Goal: Task Accomplishment & Management: Use online tool/utility

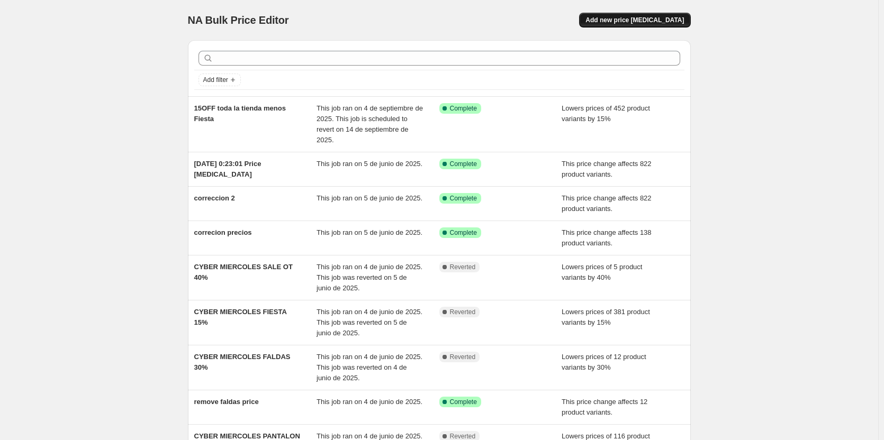
click at [647, 16] on button "Add new price change job" at bounding box center [634, 20] width 111 height 15
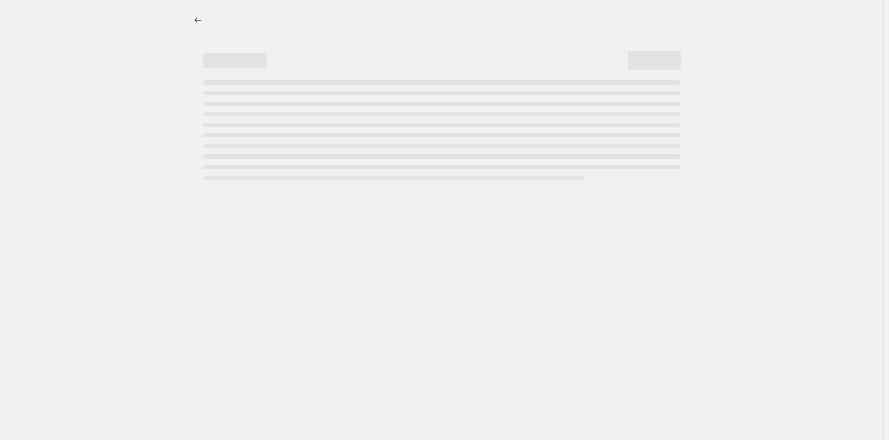
select select "percentage"
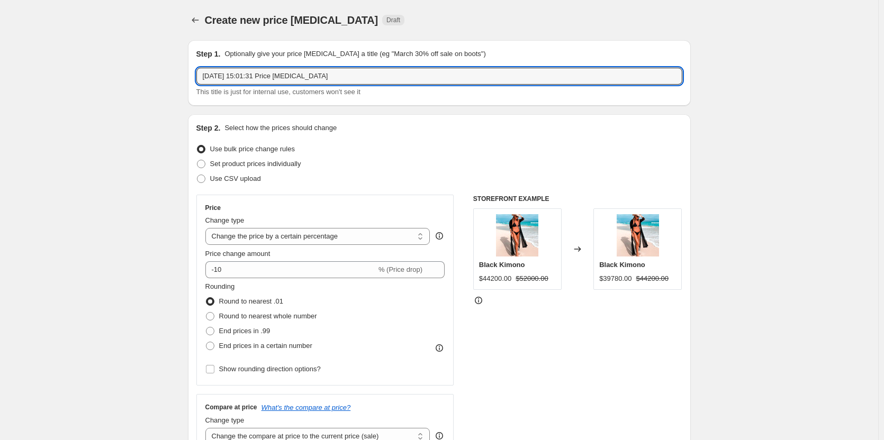
drag, startPoint x: 368, startPoint y: 79, endPoint x: 33, endPoint y: 58, distance: 335.6
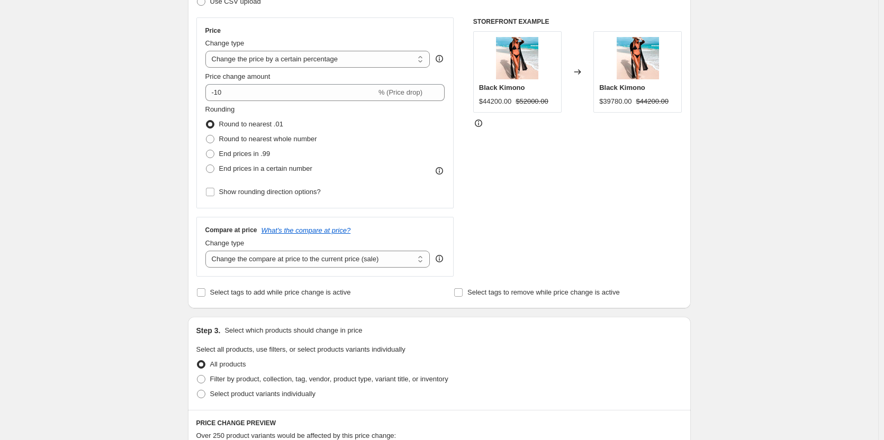
scroll to position [159, 0]
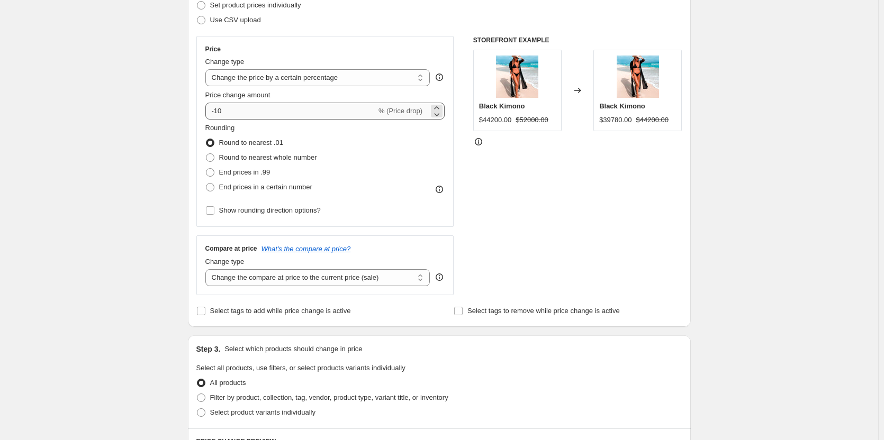
type input "15off producto afuera"
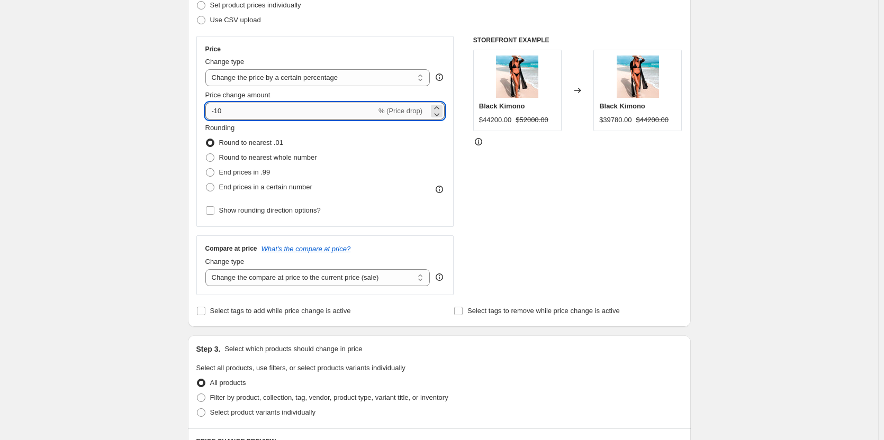
drag, startPoint x: 221, startPoint y: 110, endPoint x: 247, endPoint y: 111, distance: 25.9
click at [247, 111] on input "-10" at bounding box center [290, 111] width 171 height 17
type input "-15"
click at [214, 152] on label "Round to nearest whole number" at bounding box center [261, 157] width 112 height 15
click at [206, 153] on input "Round to nearest whole number" at bounding box center [206, 153] width 1 height 1
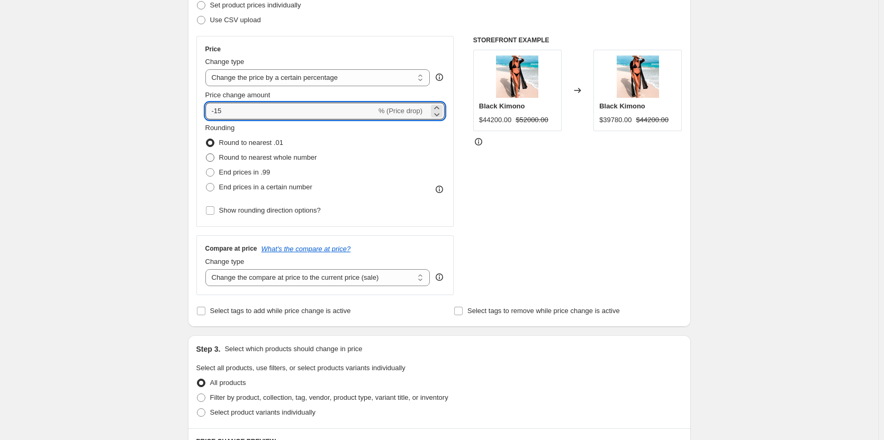
radio input "true"
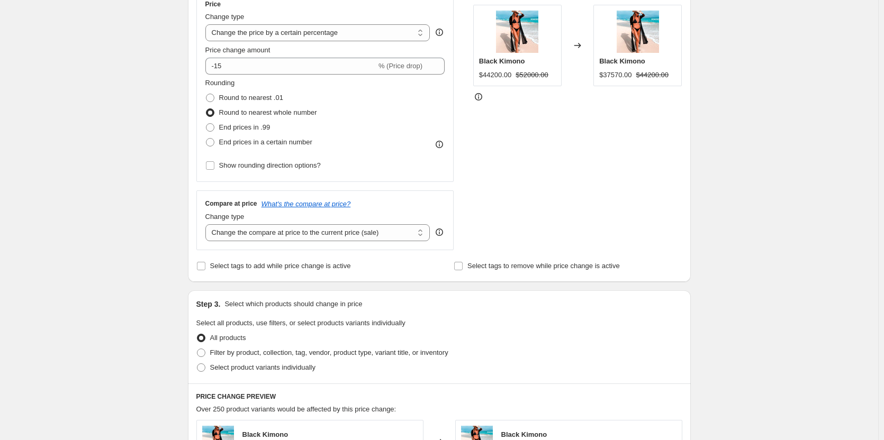
scroll to position [265, 0]
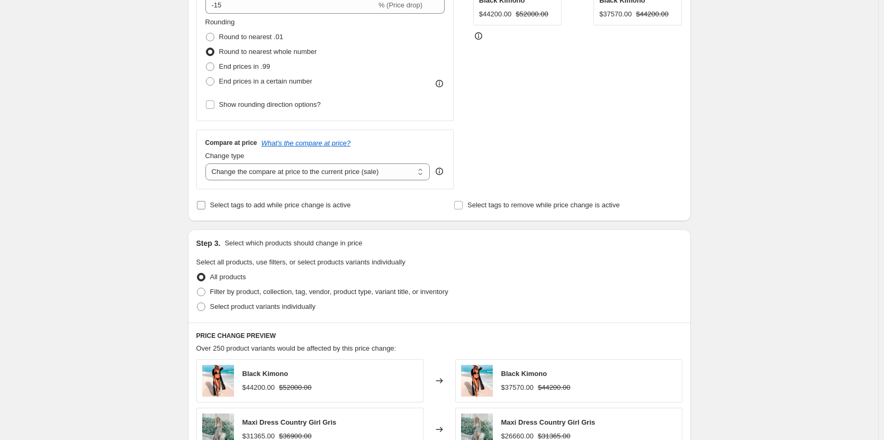
click at [231, 204] on span "Select tags to add while price change is active" at bounding box center [280, 205] width 141 height 8
click at [205, 204] on input "Select tags to add while price change is active" at bounding box center [201, 205] width 8 height 8
checkbox input "true"
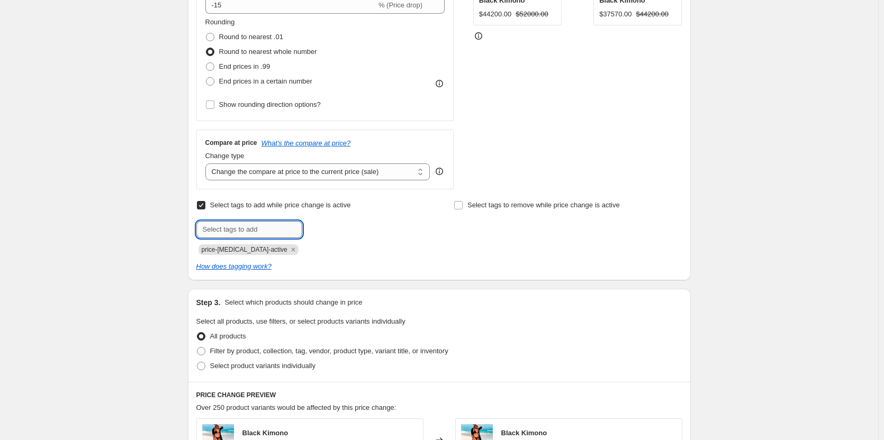
click at [277, 230] on input "text" at bounding box center [249, 229] width 106 height 17
drag, startPoint x: 218, startPoint y: 228, endPoint x: 190, endPoint y: 225, distance: 27.6
click at [190, 225] on div "Step 2. Select how the prices should change Use bulk price change rules Set pro…" at bounding box center [439, 65] width 503 height 431
type input "flash-sale-15off"
click at [288, 251] on icon "Remove price-change-job-active" at bounding box center [293, 250] width 10 height 10
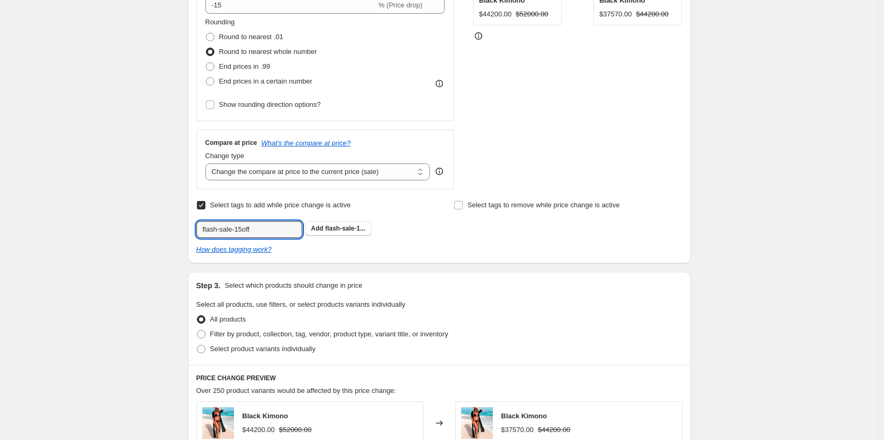
drag, startPoint x: 247, startPoint y: 227, endPoint x: 148, endPoint y: 217, distance: 100.0
click at [148, 217] on div "Create new price change job. This page is ready Create new price change job Dra…" at bounding box center [439, 285] width 878 height 1100
click at [335, 231] on span "flash-sale-1..." at bounding box center [345, 228] width 40 height 7
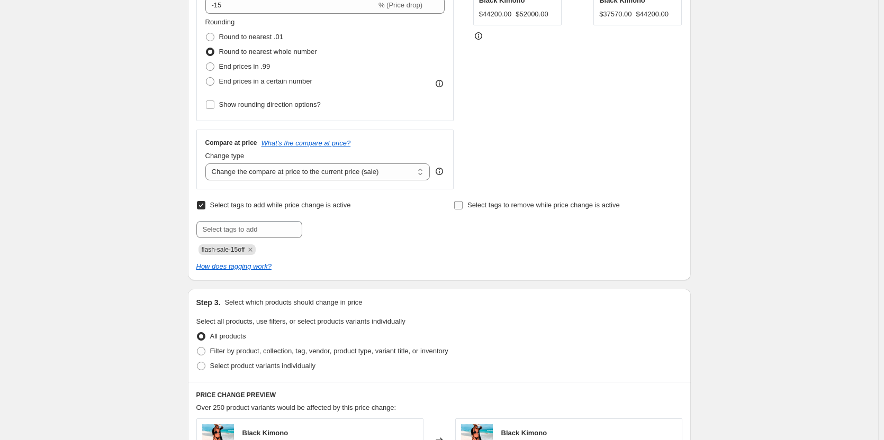
click at [457, 203] on input "Select tags to remove while price change is active" at bounding box center [458, 205] width 8 height 8
checkbox input "true"
click at [479, 230] on input "text" at bounding box center [506, 229] width 106 height 17
paste input "flash-sale-15off"
type input "flash-sale-15off"
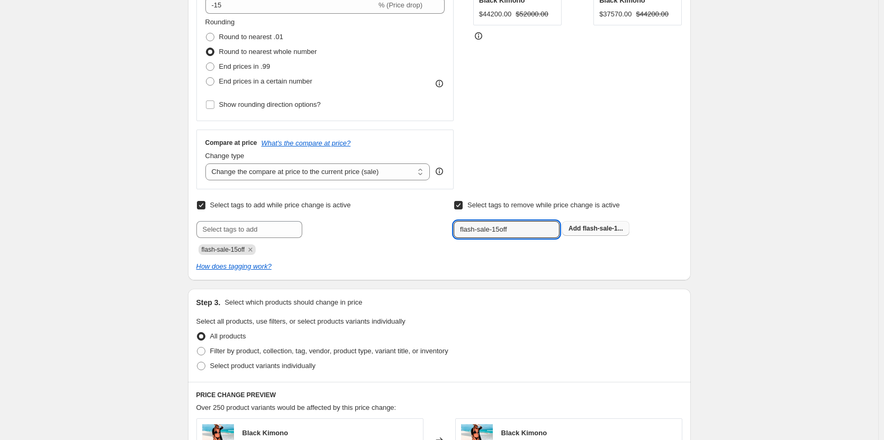
click at [585, 228] on span "Add flash-sale-1..." at bounding box center [595, 228] width 54 height 8
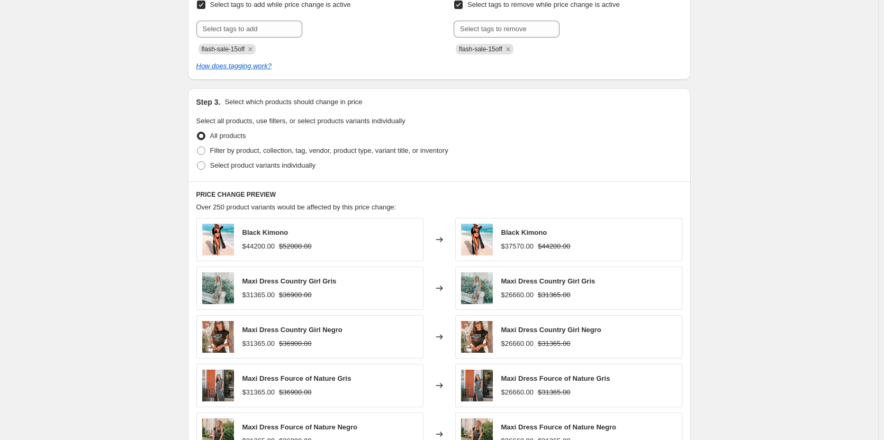
scroll to position [476, 0]
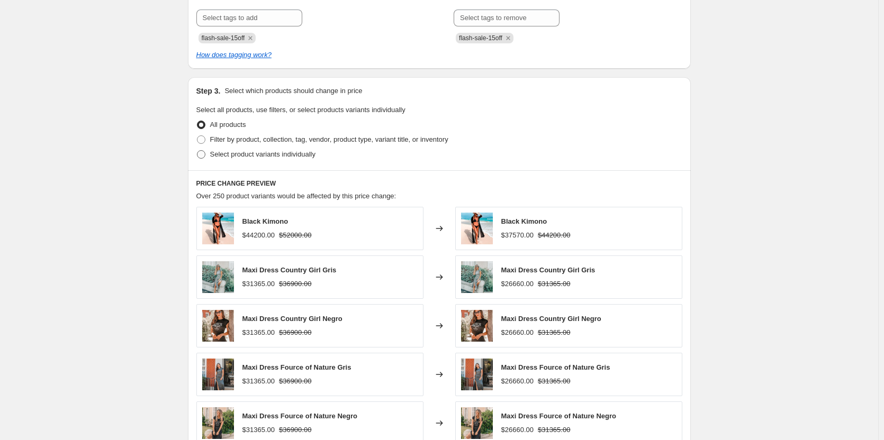
click at [203, 157] on span at bounding box center [201, 154] width 8 height 8
click at [197, 151] on input "Select product variants individually" at bounding box center [197, 150] width 1 height 1
radio input "true"
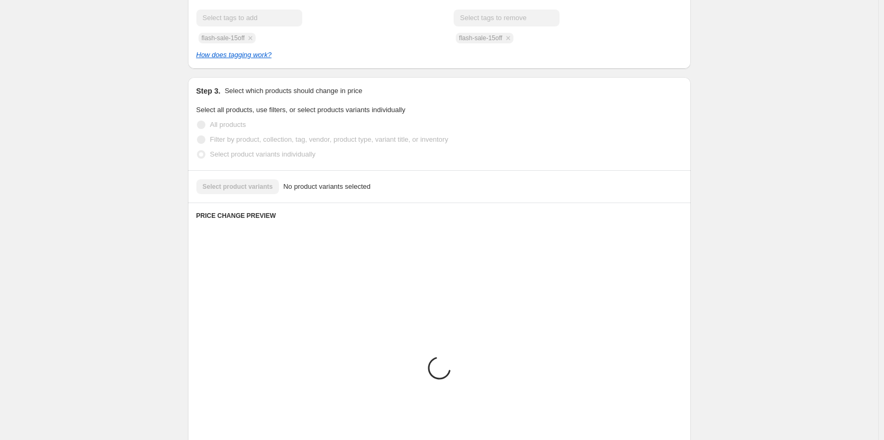
scroll to position [443, 0]
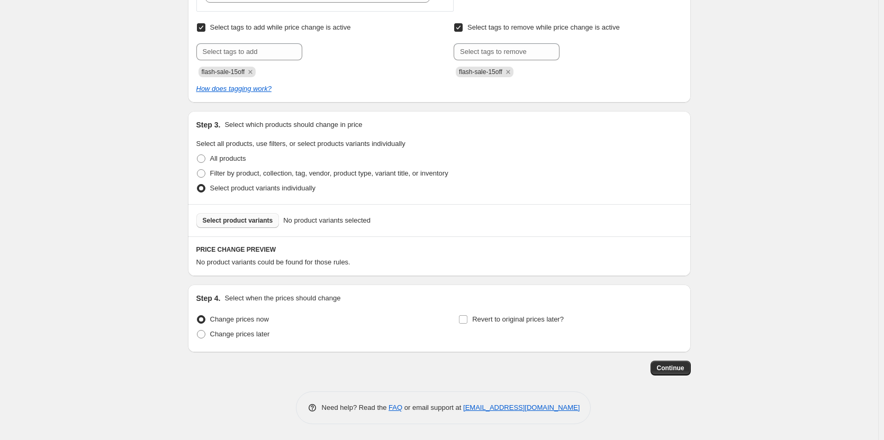
click at [250, 213] on button "Select product variants" at bounding box center [237, 220] width 83 height 15
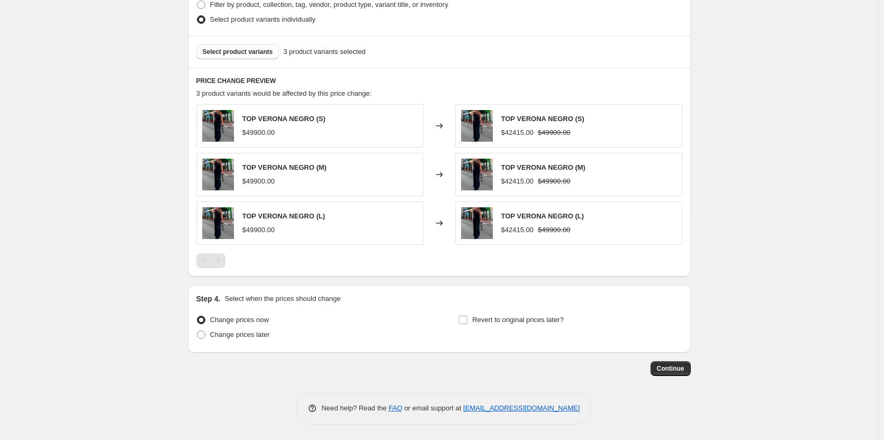
scroll to position [612, 0]
drag, startPoint x: 478, startPoint y: 322, endPoint x: 486, endPoint y: 321, distance: 7.5
click at [478, 322] on span "Revert to original prices later?" at bounding box center [518, 319] width 92 height 8
click at [467, 322] on input "Revert to original prices later?" at bounding box center [463, 319] width 8 height 8
checkbox input "true"
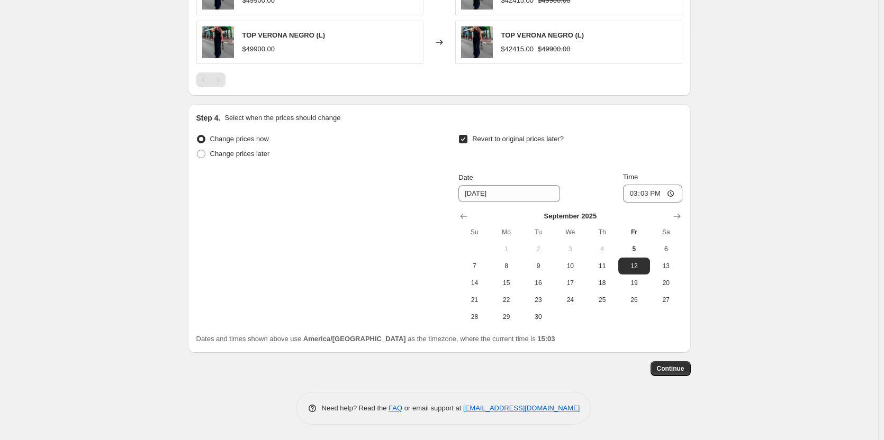
scroll to position [793, 0]
click at [478, 263] on span "7" at bounding box center [473, 265] width 23 height 8
type input "[DATE]"
click at [651, 191] on input "15:03" at bounding box center [652, 193] width 59 height 18
type input "23:59"
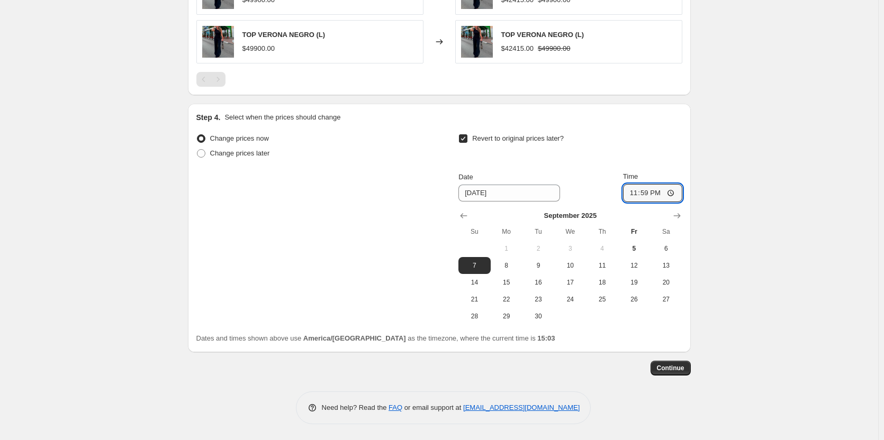
click at [668, 368] on span "Continue" at bounding box center [671, 368] width 28 height 8
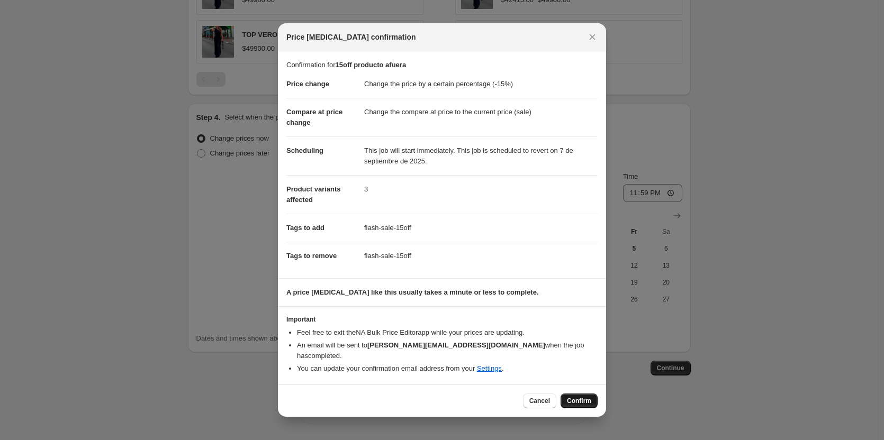
click at [583, 397] on span "Confirm" at bounding box center [579, 401] width 24 height 8
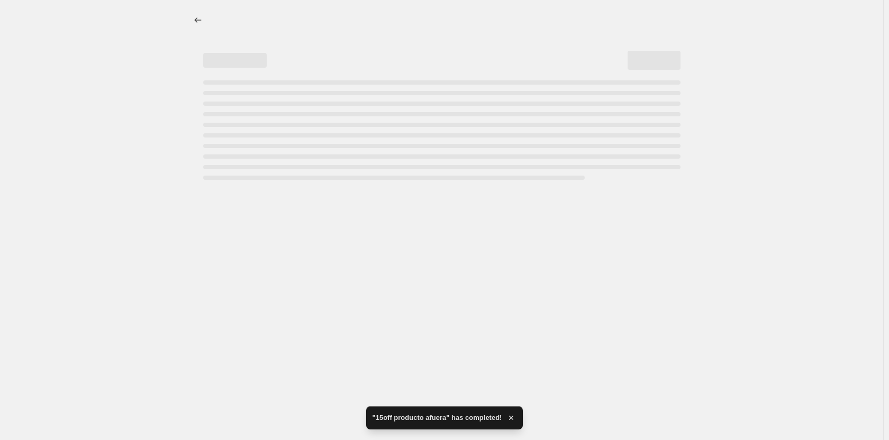
select select "percentage"
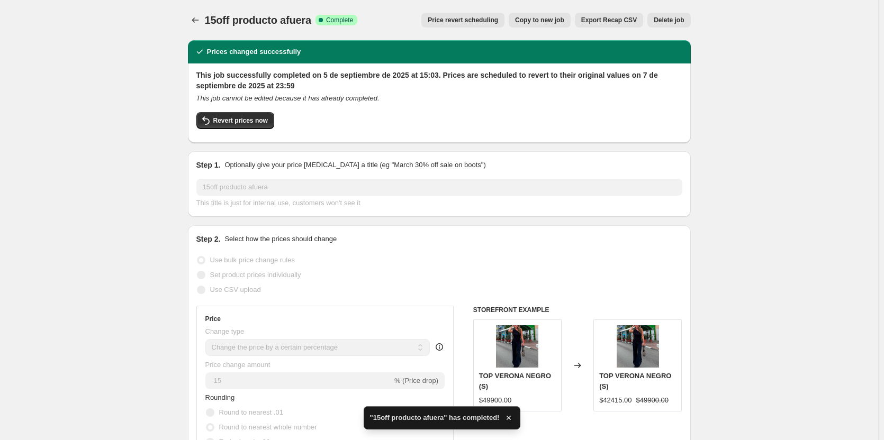
drag, startPoint x: 886, startPoint y: 358, endPoint x: 721, endPoint y: 214, distance: 219.0
click at [854, 378] on html "Home Settings Plans Skip to content 15off producto afuera. This page is ready 1…" at bounding box center [442, 220] width 884 height 440
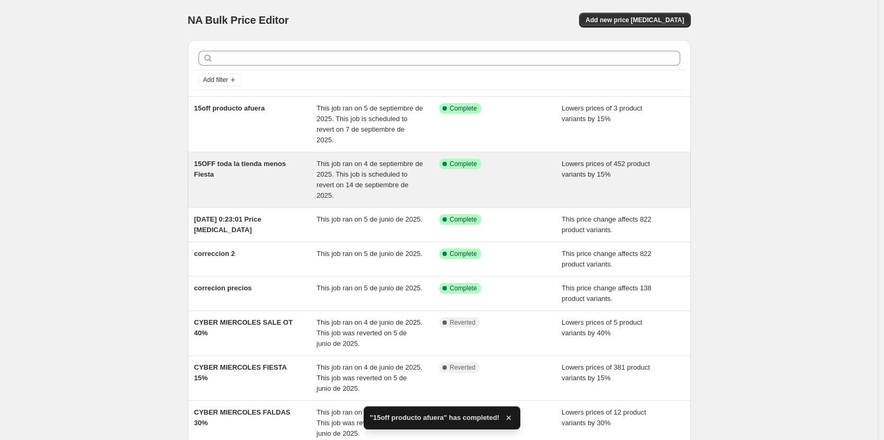
click at [360, 161] on span "This job ran on 4 de septiembre de 2025. This job is scheduled to revert on 14 …" at bounding box center [369, 180] width 106 height 40
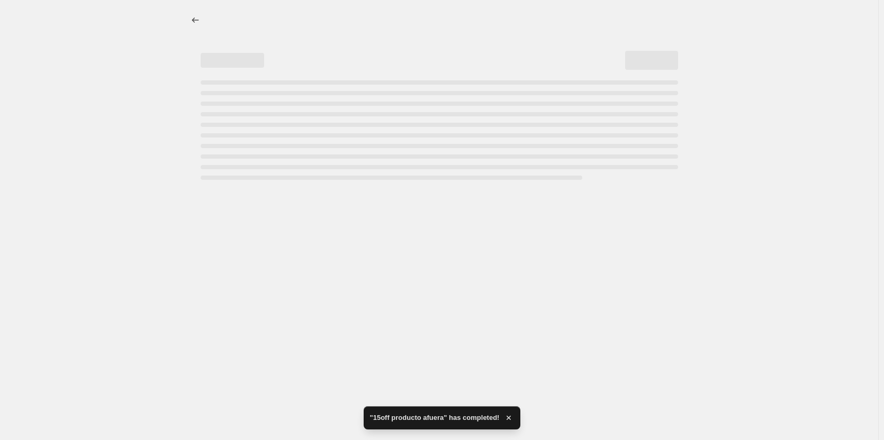
select select "percentage"
select select "collection"
select select "not_equal"
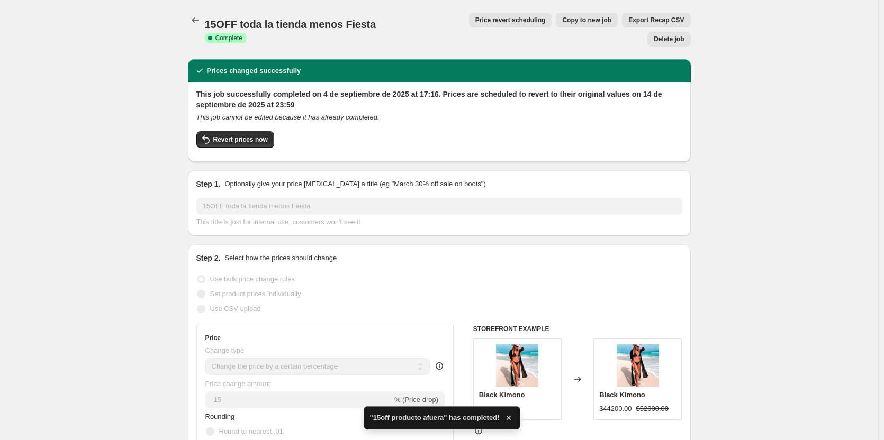
click at [499, 21] on span "Price revert scheduling" at bounding box center [510, 20] width 70 height 8
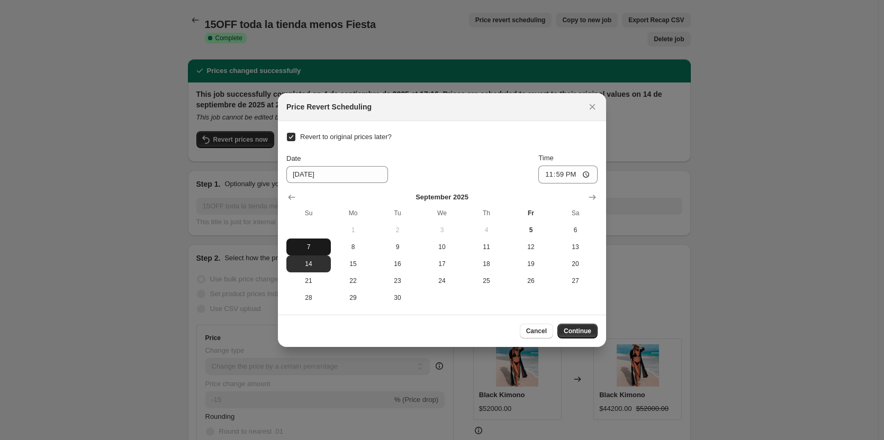
click at [305, 249] on span "7" at bounding box center [308, 247] width 36 height 8
type input "[DATE]"
click at [575, 330] on span "Continue" at bounding box center [577, 331] width 28 height 8
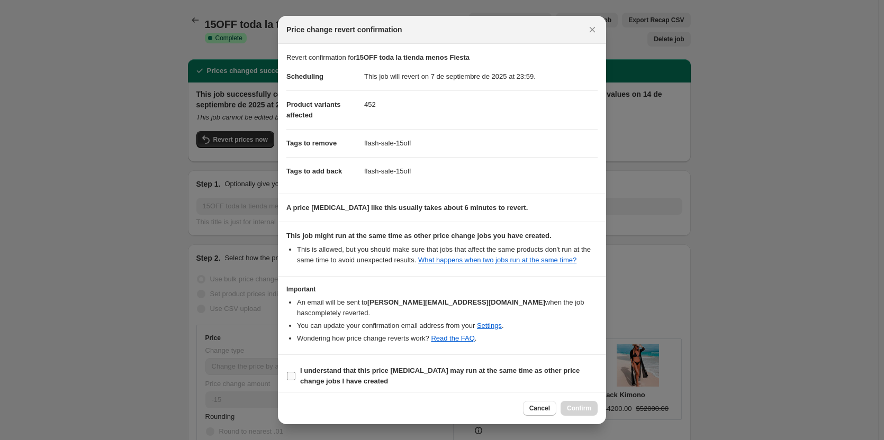
click at [297, 369] on label "I understand that this price change job may run at the same time as other price…" at bounding box center [441, 375] width 311 height 25
click at [295, 372] on input "I understand that this price change job may run at the same time as other price…" at bounding box center [291, 376] width 8 height 8
checkbox input "true"
click at [587, 406] on span "Confirm" at bounding box center [579, 408] width 24 height 8
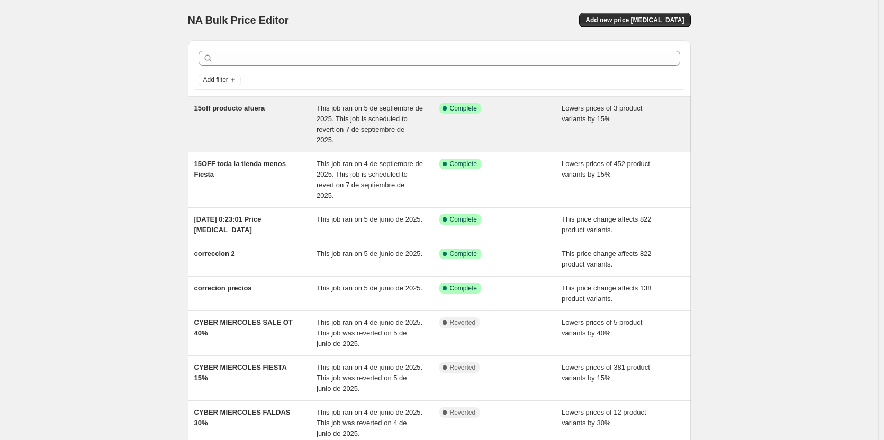
click at [221, 119] on div "15off producto afuera" at bounding box center [255, 124] width 123 height 42
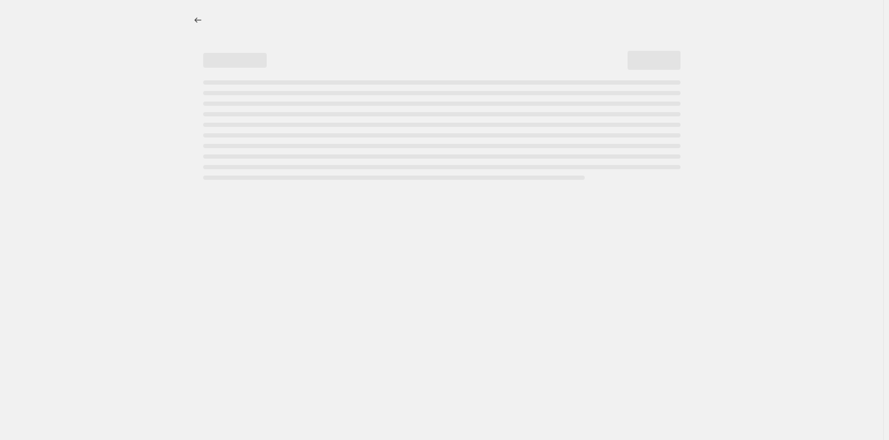
select select "percentage"
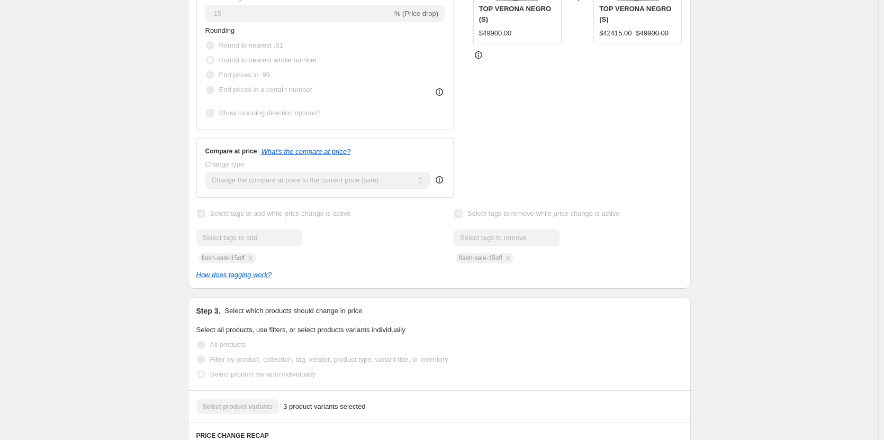
scroll to position [370, 0]
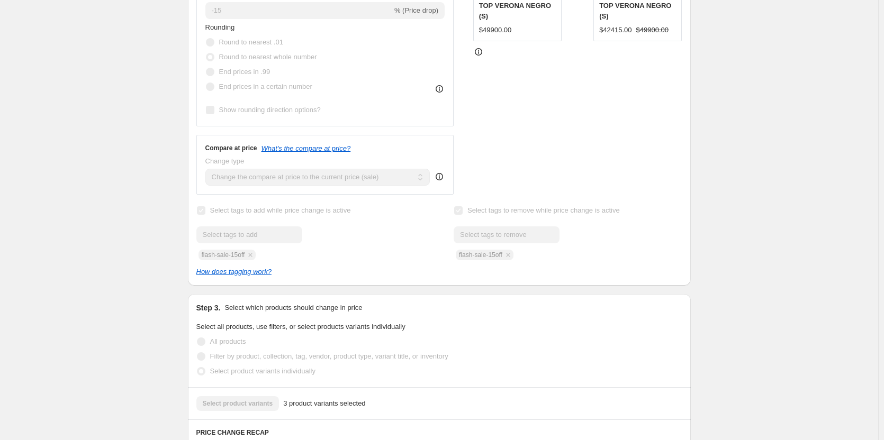
drag, startPoint x: 66, startPoint y: 24, endPoint x: 73, endPoint y: 1, distance: 24.8
click at [66, 21] on div "15off producto afuera. This page is ready 15off producto afuera Success Complet…" at bounding box center [439, 290] width 878 height 1321
